Goal: Information Seeking & Learning: Compare options

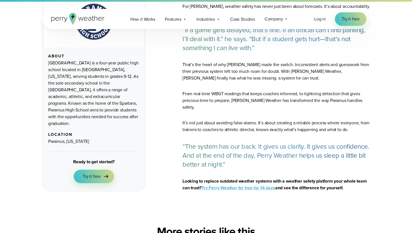
scroll to position [2148, 0]
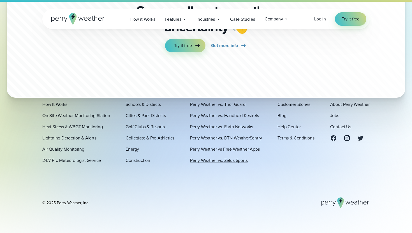
click at [211, 161] on link "Perry Weather vs. Zelus Sports" at bounding box center [218, 160] width 57 height 7
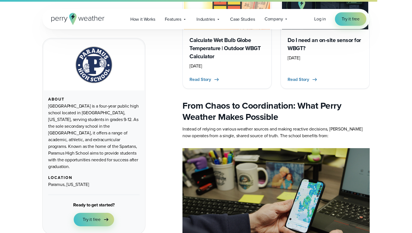
scroll to position [1207, 0]
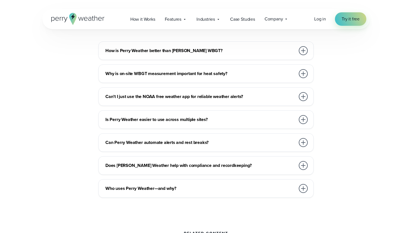
scroll to position [1655, 0]
click at [216, 47] on div "How is Perry Weather better than [PERSON_NAME] WBGT?" at bounding box center [206, 50] width 203 height 11
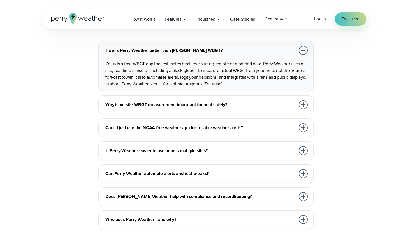
click at [216, 47] on div "How is Perry Weather better than [PERSON_NAME] WBGT?" at bounding box center [206, 50] width 203 height 11
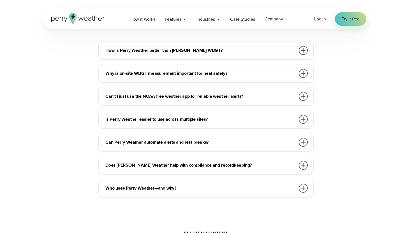
click at [216, 47] on div "How is Perry Weather better than [PERSON_NAME] WBGT?" at bounding box center [206, 50] width 203 height 11
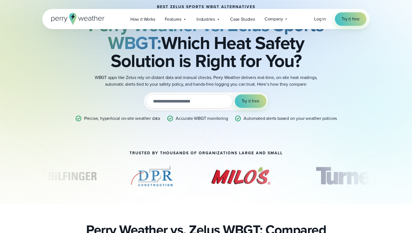
scroll to position [0, 0]
